Goal: Answer question/provide support: Share knowledge or assist other users

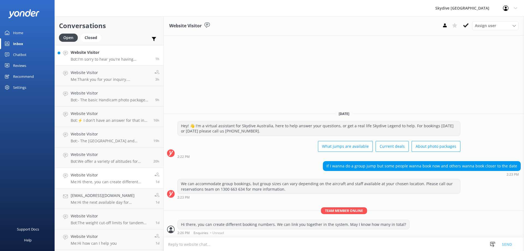
click at [130, 56] on div "Website Visitor Bot: I'm sorry to hear you're having problems with the booking …" at bounding box center [111, 55] width 80 height 12
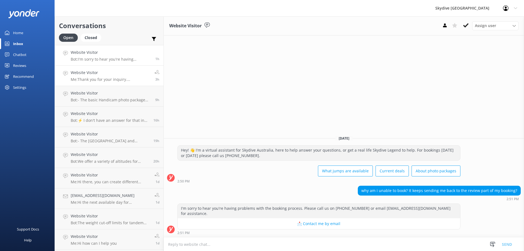
click at [99, 81] on p "Me: Thank you for your inquiry. Unfortunately, our shuttle service is strictly …" at bounding box center [111, 79] width 80 height 5
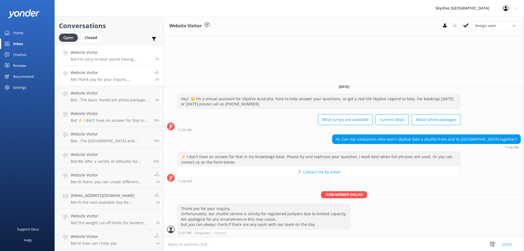
click at [97, 53] on h4 "Website Visitor" at bounding box center [111, 52] width 80 height 6
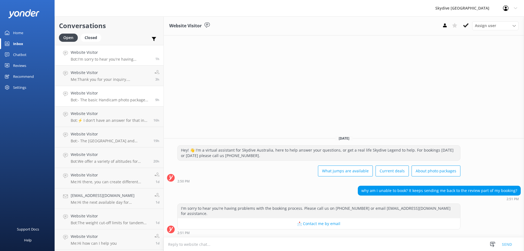
click at [107, 104] on link "Website Visitor Bot: - The basic Handicam photo package costs $129 per person a…" at bounding box center [109, 96] width 109 height 20
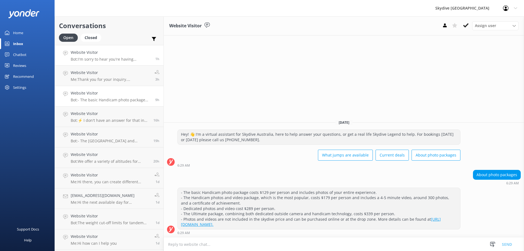
click at [116, 61] on p "Bot: I'm sorry to hear you're having problems with the booking process. Please …" at bounding box center [111, 59] width 80 height 5
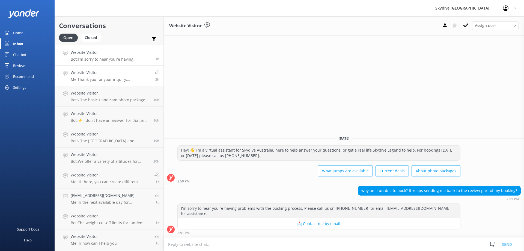
click at [113, 77] on div "Website Visitor Me: Thank you for your inquiry. Unfortunately, our shuttle serv…" at bounding box center [111, 76] width 80 height 12
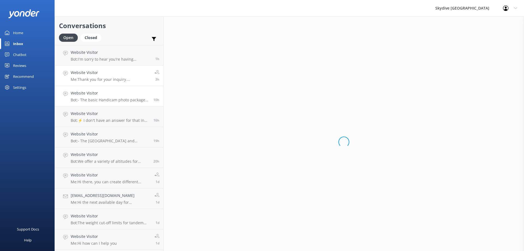
click at [122, 93] on h4 "Website Visitor" at bounding box center [110, 93] width 79 height 6
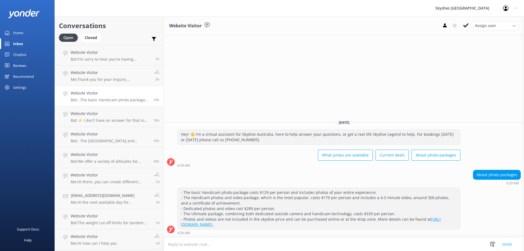
drag, startPoint x: 315, startPoint y: 225, endPoint x: 183, endPoint y: 190, distance: 136.3
click at [183, 190] on div "- The basic Handicam photo package costs $129 per person and includes photos of…" at bounding box center [319, 208] width 282 height 41
click at [303, 225] on div "- The basic Handicam photo package costs $129 per person and includes photos of…" at bounding box center [319, 208] width 282 height 41
drag, startPoint x: 280, startPoint y: 225, endPoint x: 179, endPoint y: 190, distance: 106.8
click at [179, 190] on div "- The basic Handicam photo package costs $129 per person and includes photos of…" at bounding box center [319, 208] width 282 height 41
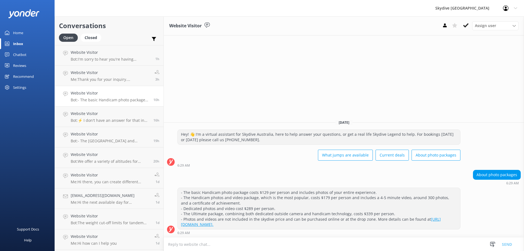
copy div "- The basic Handicam photo package costs $129 per person and includes photos of…"
